Goal: Task Accomplishment & Management: Complete application form

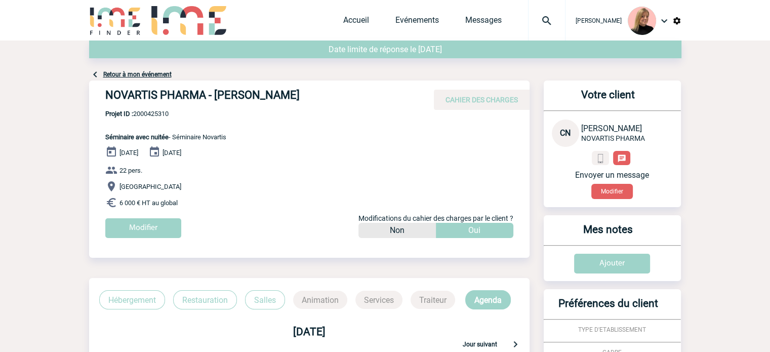
click at [268, 187] on p "Ile de France" at bounding box center [317, 186] width 424 height 12
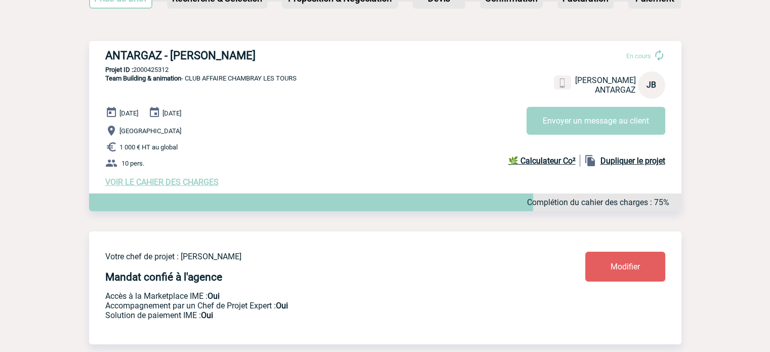
scroll to position [51, 0]
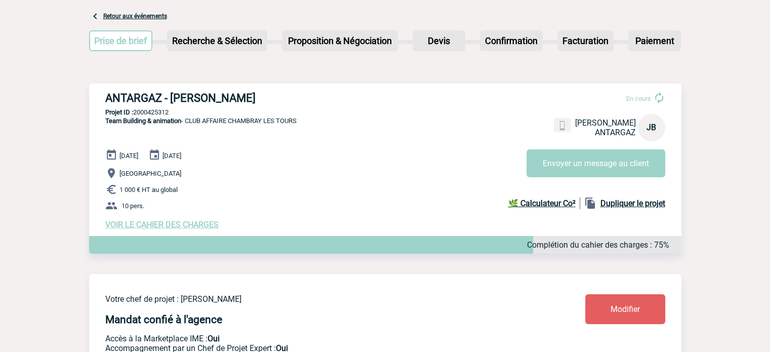
click at [171, 226] on span "VOIR LE CAHIER DES CHARGES" at bounding box center [161, 225] width 113 height 10
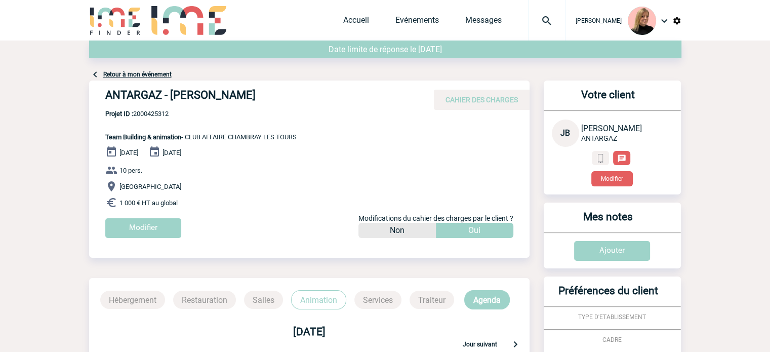
scroll to position [152, 0]
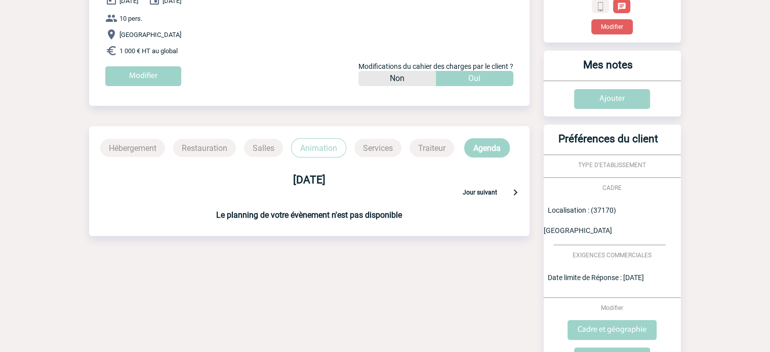
click at [335, 156] on p "Animation" at bounding box center [318, 147] width 55 height 19
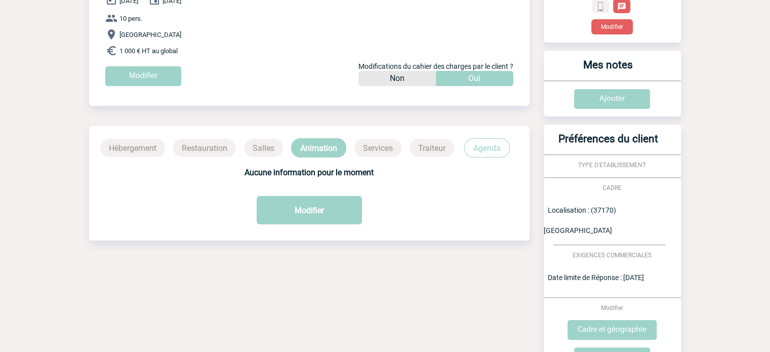
drag, startPoint x: 484, startPoint y: 145, endPoint x: 474, endPoint y: 154, distance: 14.0
click at [484, 145] on p "Agenda" at bounding box center [487, 147] width 46 height 19
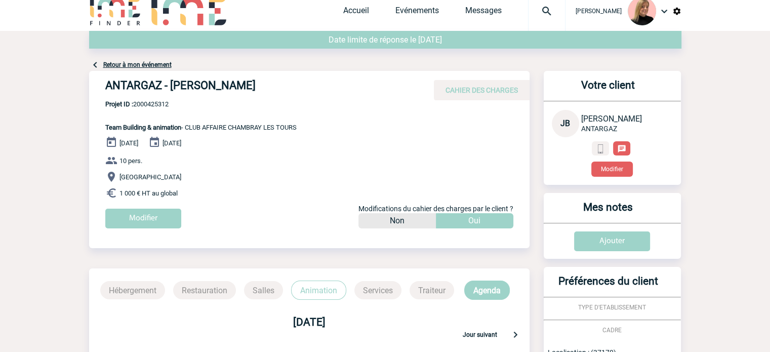
scroll to position [0, 0]
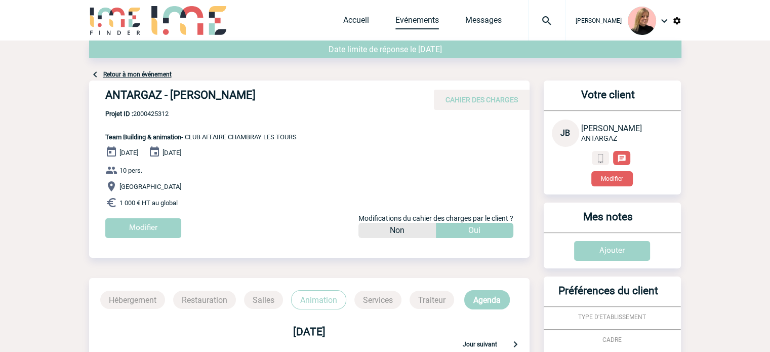
click at [437, 22] on link "Evénements" at bounding box center [417, 22] width 44 height 14
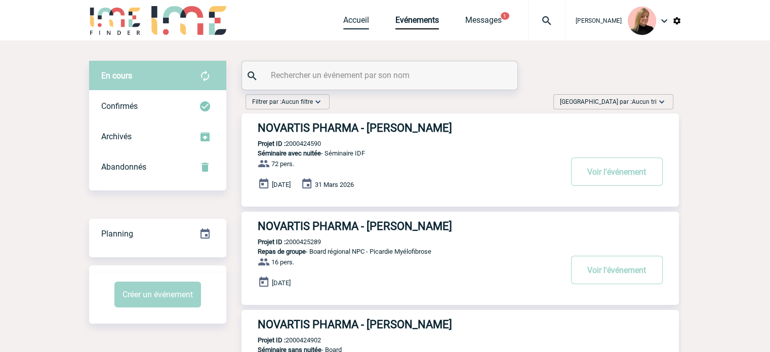
click at [359, 24] on link "Accueil" at bounding box center [356, 22] width 26 height 14
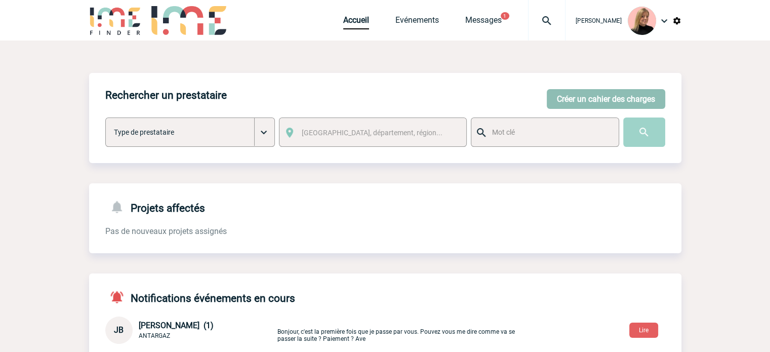
click at [590, 102] on button "Créer un cahier des charges" at bounding box center [606, 99] width 118 height 20
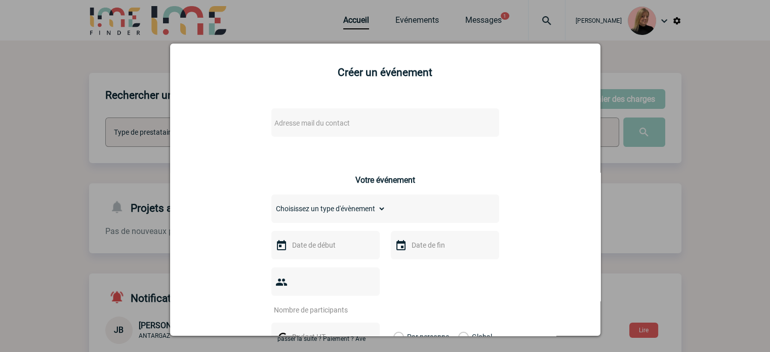
click at [365, 128] on span "Adresse mail du contact" at bounding box center [358, 123] width 177 height 14
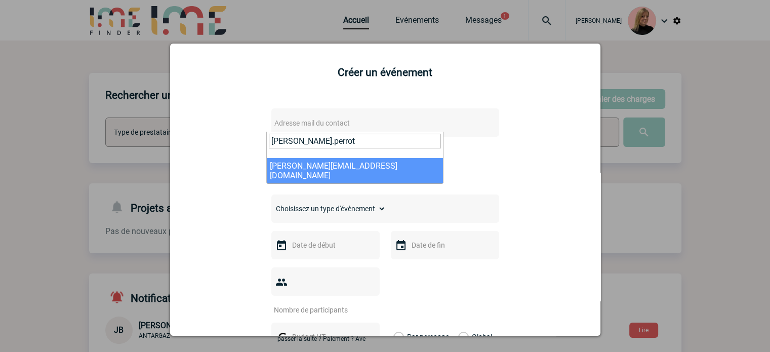
type input "christelle.perrot"
select select "112746"
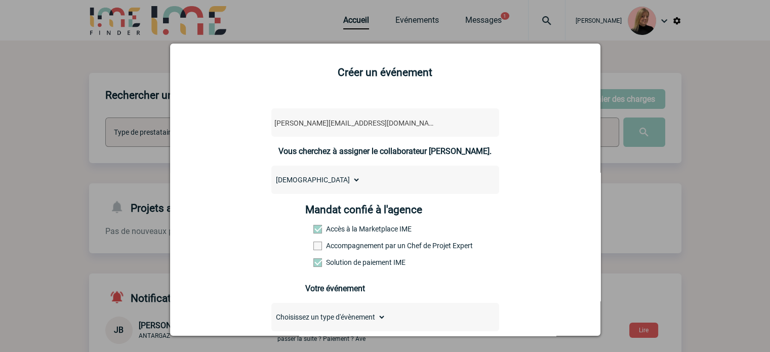
click at [348, 245] on label "Accompagnement par un Chef de Projet Expert" at bounding box center [335, 245] width 45 height 8
click at [0, 0] on input "Accompagnement par un Chef de Projet Expert" at bounding box center [0, 0] width 0 height 0
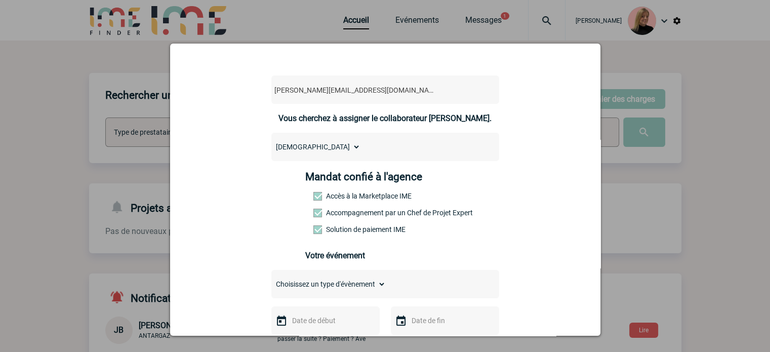
scroll to position [51, 0]
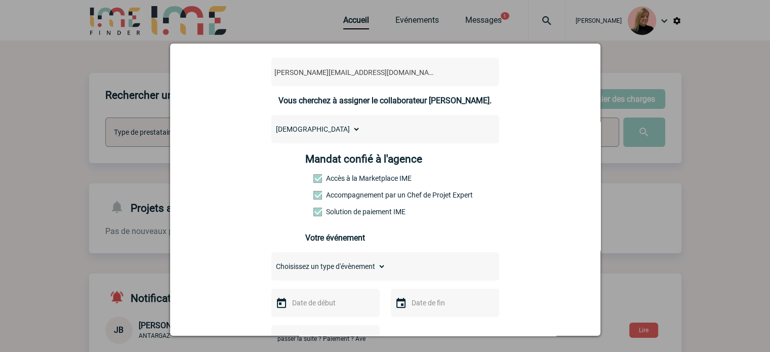
click at [352, 271] on select "Choisissez un type d'évènement Séminaire avec nuitée Séminaire sans nuitée Repa…" at bounding box center [328, 266] width 114 height 14
select select "2"
click at [271, 262] on select "Choisissez un type d'évènement Séminaire avec nuitée Séminaire sans nuitée Repa…" at bounding box center [328, 266] width 114 height 14
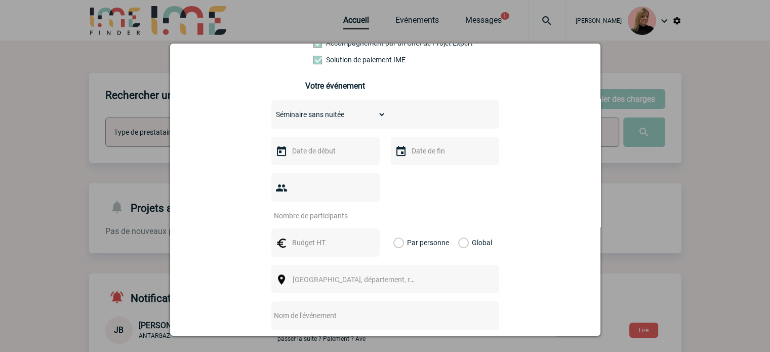
click at [320, 157] on input "text" at bounding box center [325, 150] width 70 height 13
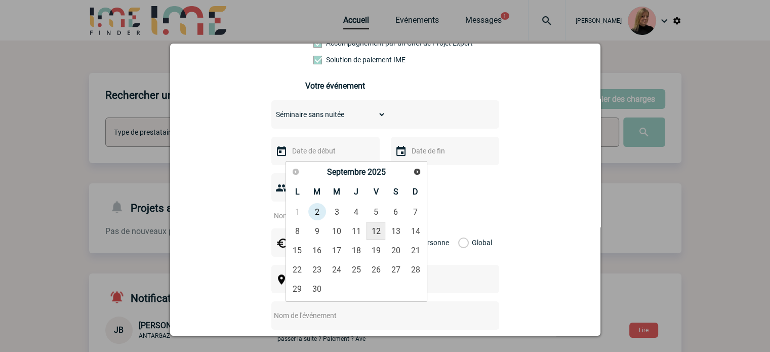
click at [375, 230] on link "12" at bounding box center [376, 231] width 19 height 18
type input "12-09-2025"
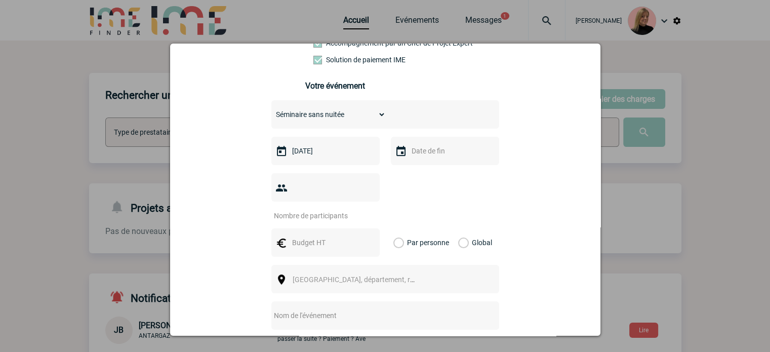
drag, startPoint x: 313, startPoint y: 190, endPoint x: 318, endPoint y: 186, distance: 7.2
click at [313, 209] on input "number" at bounding box center [318, 215] width 95 height 13
type input "9"
drag, startPoint x: 325, startPoint y: 228, endPoint x: 362, endPoint y: 231, distance: 36.6
click at [324, 236] on input "text" at bounding box center [325, 242] width 70 height 13
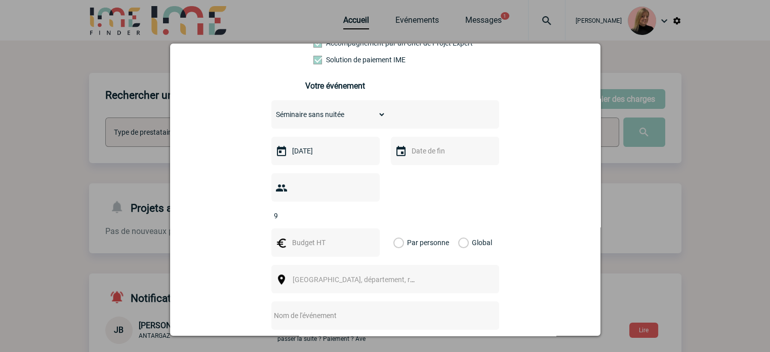
click at [475, 230] on div "Global" at bounding box center [474, 242] width 34 height 28
click at [458, 228] on label "Global" at bounding box center [461, 242] width 7 height 28
click at [0, 0] on input "Global" at bounding box center [0, 0] width 0 height 0
click at [309, 236] on input "text" at bounding box center [325, 242] width 70 height 13
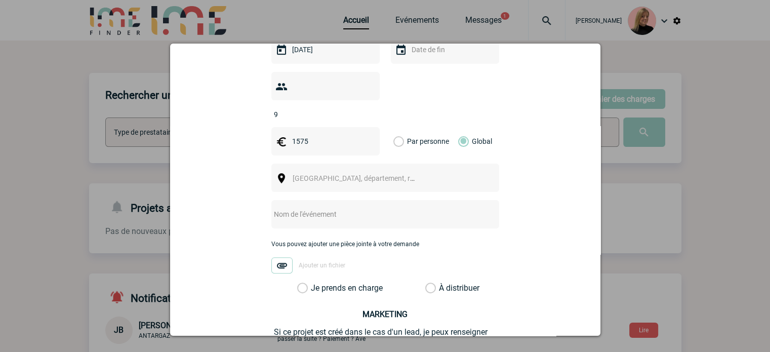
type input "1575"
click at [314, 164] on div "[GEOGRAPHIC_DATA], département, région..." at bounding box center [385, 178] width 228 height 28
click at [314, 174] on span "[GEOGRAPHIC_DATA], département, région..." at bounding box center [363, 178] width 141 height 8
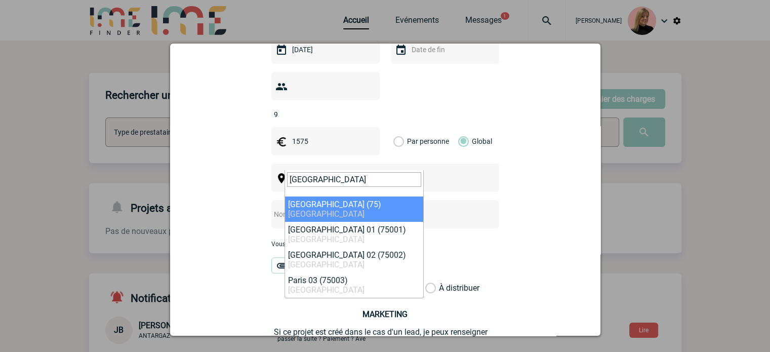
type input "paris"
select select "3"
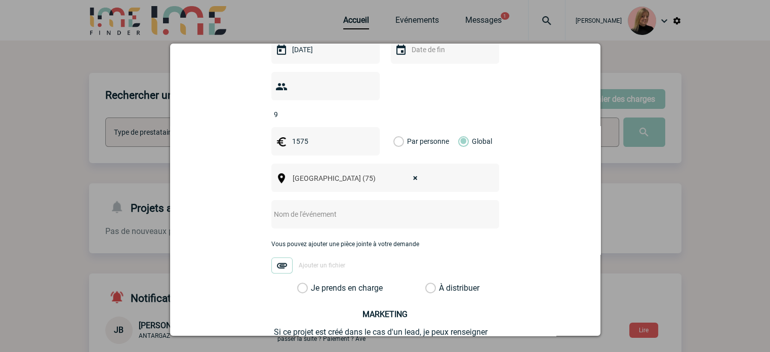
click at [318, 208] on input "text" at bounding box center [371, 214] width 201 height 13
type input "Journée d'étude"
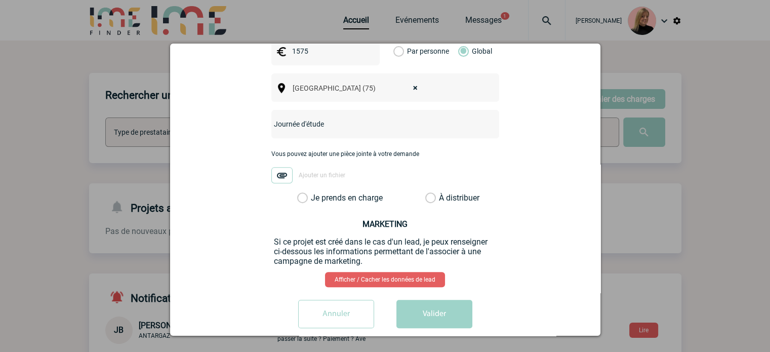
drag, startPoint x: 351, startPoint y: 182, endPoint x: 381, endPoint y: 227, distance: 54.1
click at [314, 193] on label "Je prends en charge" at bounding box center [305, 198] width 17 height 10
click at [0, 0] on input "Je prends en charge" at bounding box center [0, 0] width 0 height 0
click at [437, 300] on button "Valider" at bounding box center [434, 314] width 76 height 28
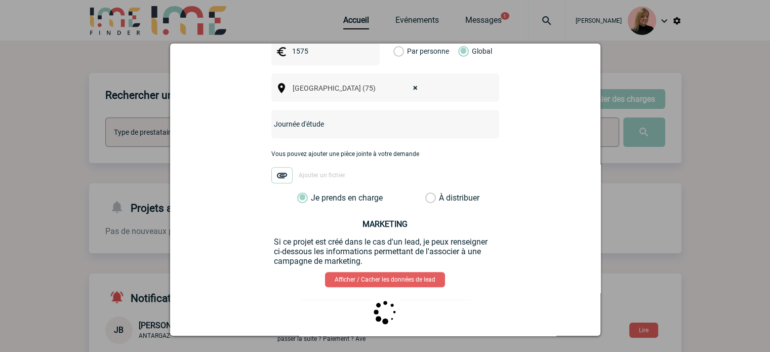
scroll to position [0, 0]
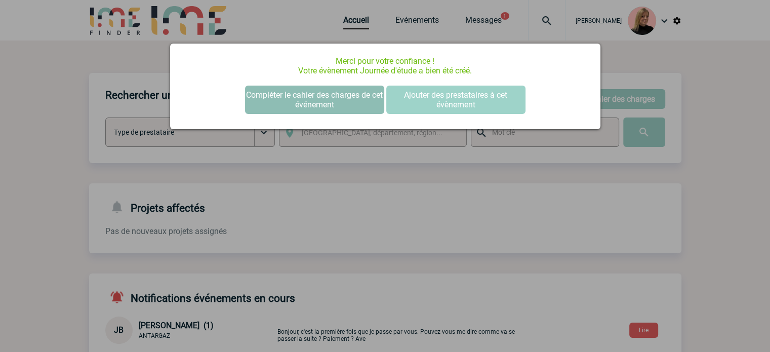
click at [288, 104] on button "Compléter le cahier des charges de cet événement" at bounding box center [314, 100] width 139 height 28
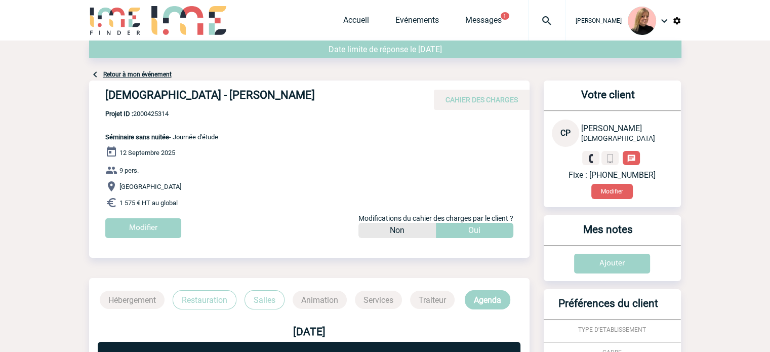
click at [153, 111] on span "Projet ID : 2000425314" at bounding box center [161, 114] width 113 height 8
click at [154, 111] on span "Projet ID : 2000425314" at bounding box center [161, 114] width 113 height 8
copy span "2000425314"
drag, startPoint x: 104, startPoint y: 94, endPoint x: 356, endPoint y: 101, distance: 252.7
click at [356, 101] on div "[DEMOGRAPHIC_DATA] - [PERSON_NAME] CAHIER DES CHARGES" at bounding box center [309, 94] width 440 height 29
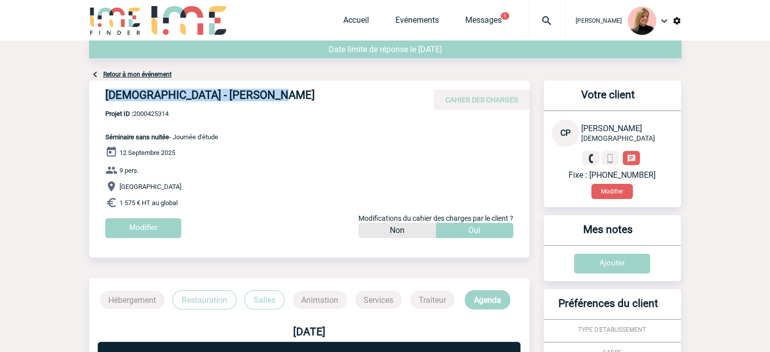
copy h4 "[DEMOGRAPHIC_DATA] - [PERSON_NAME]"
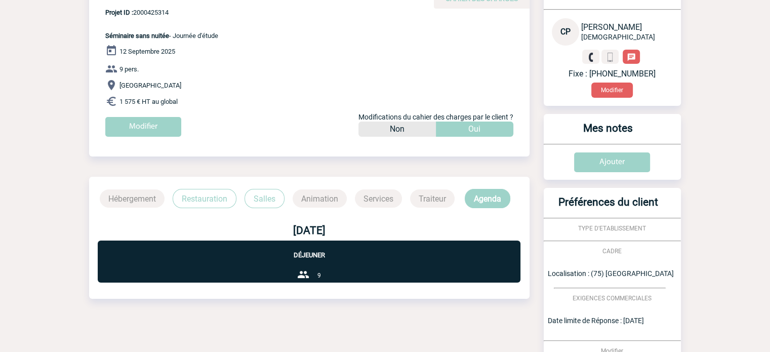
click at [309, 144] on div "[DEMOGRAPHIC_DATA] - [PERSON_NAME] CAHIER DES CHARGES [DEMOGRAPHIC_DATA] - [PER…" at bounding box center [309, 67] width 440 height 177
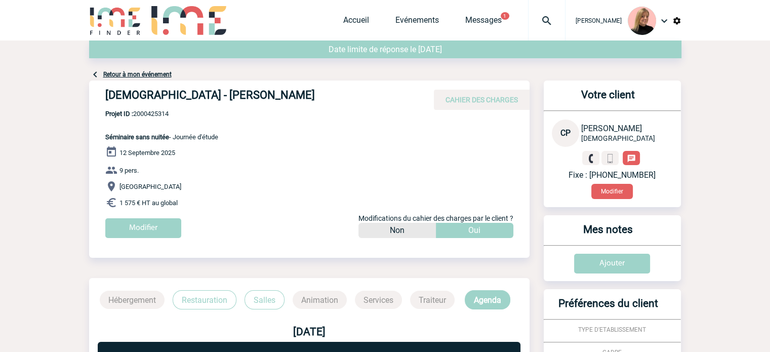
click at [491, 14] on div "Accueil Evénements Messages 1 Projet, client Projet, client" at bounding box center [454, 20] width 222 height 40
click at [489, 19] on link "Messages" at bounding box center [483, 22] width 36 height 14
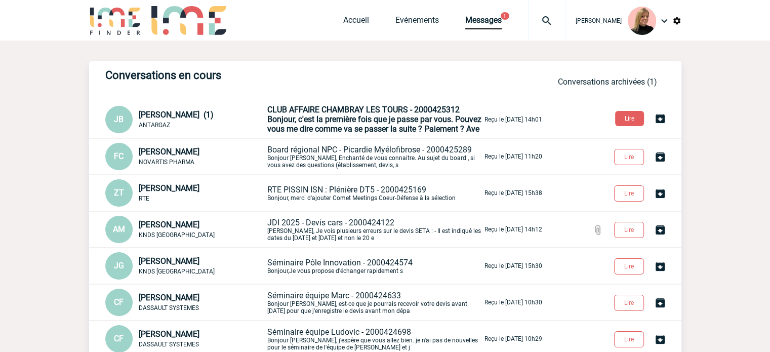
click at [372, 30] on div "Accueil Evénements Messages 1 Projet, client Projet, client" at bounding box center [454, 20] width 222 height 40
click at [369, 21] on link "Accueil" at bounding box center [356, 22] width 26 height 14
